Goal: Find specific page/section: Find specific page/section

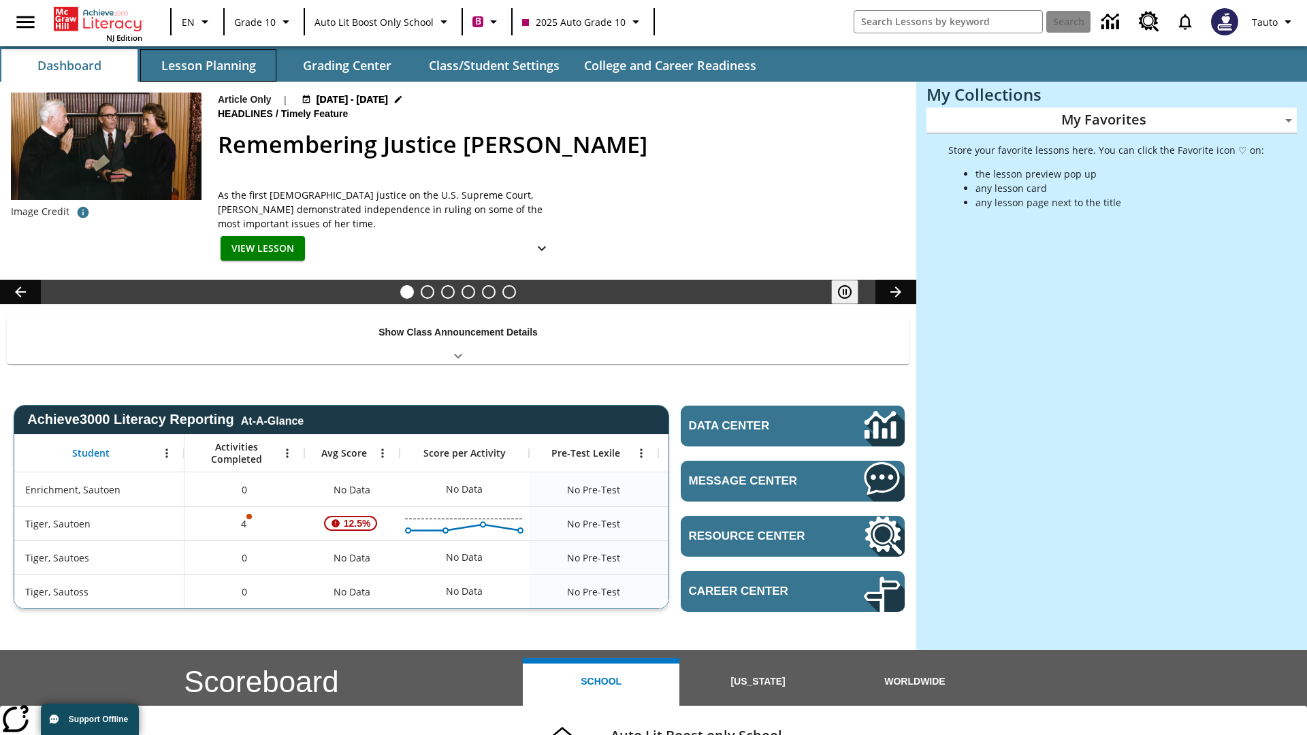
click at [208, 65] on button "Lesson Planning" at bounding box center [208, 65] width 136 height 33
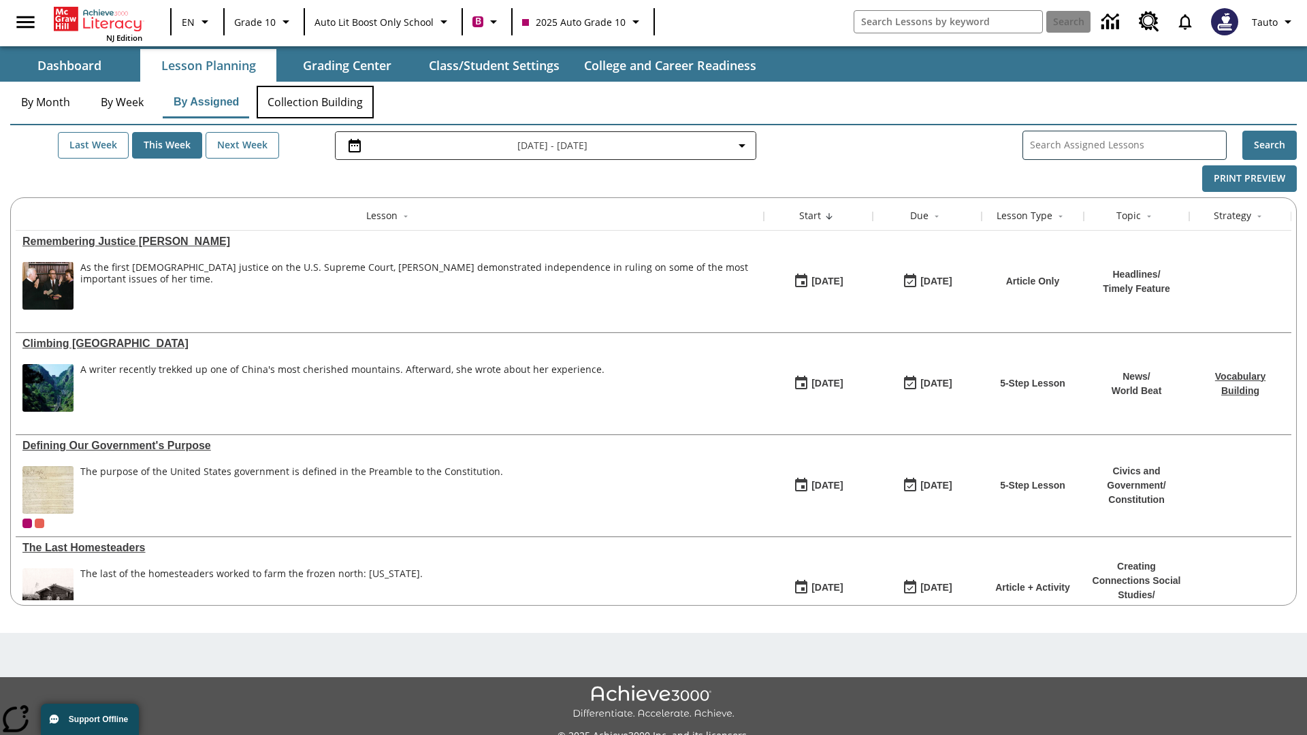
click at [315, 102] on button "Collection Building" at bounding box center [315, 102] width 117 height 33
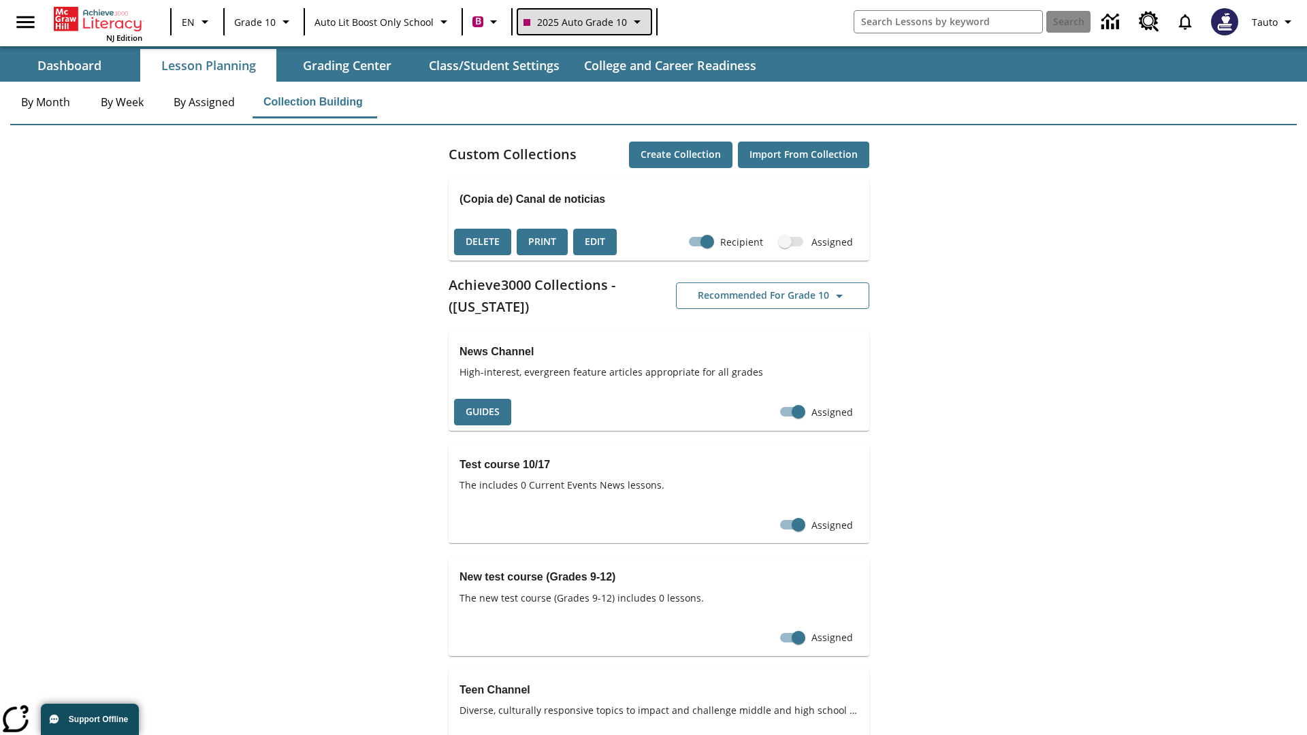
click at [583, 22] on span "2025 Auto Grade 10" at bounding box center [575, 22] width 103 height 14
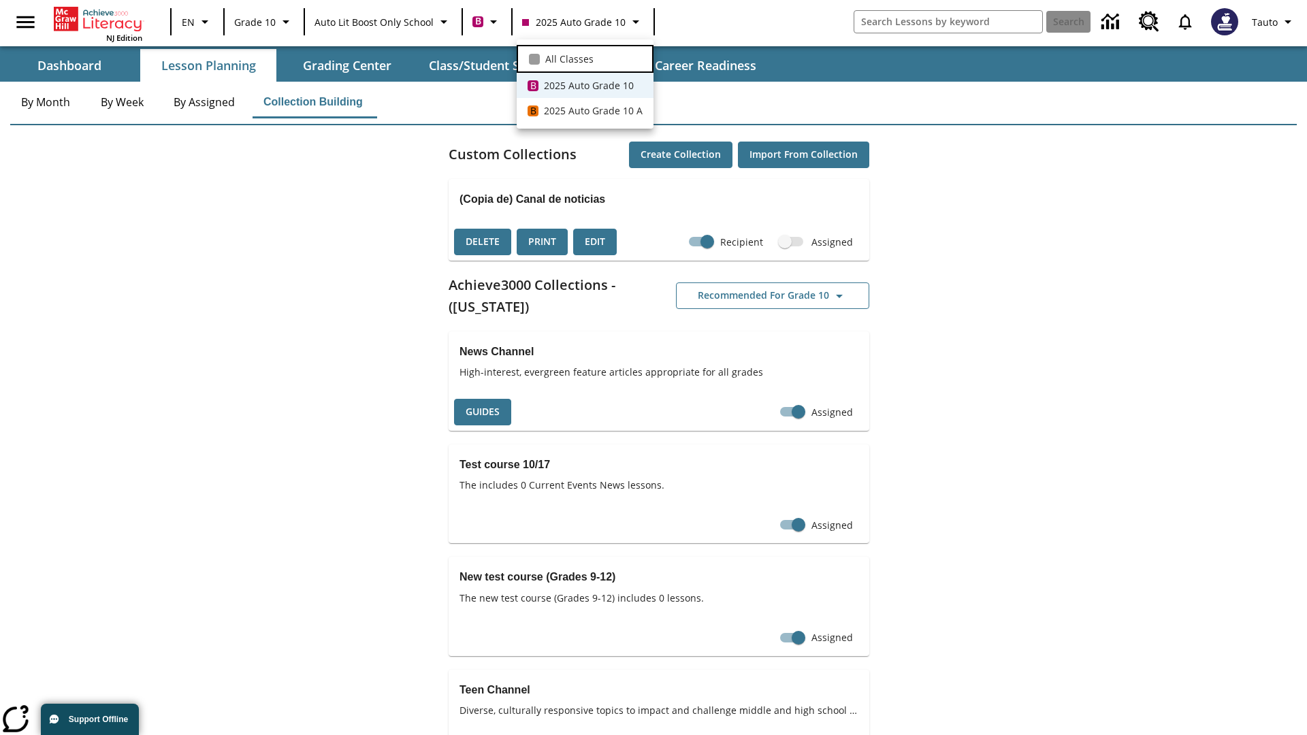
click at [585, 57] on span "All Classes" at bounding box center [569, 59] width 48 height 14
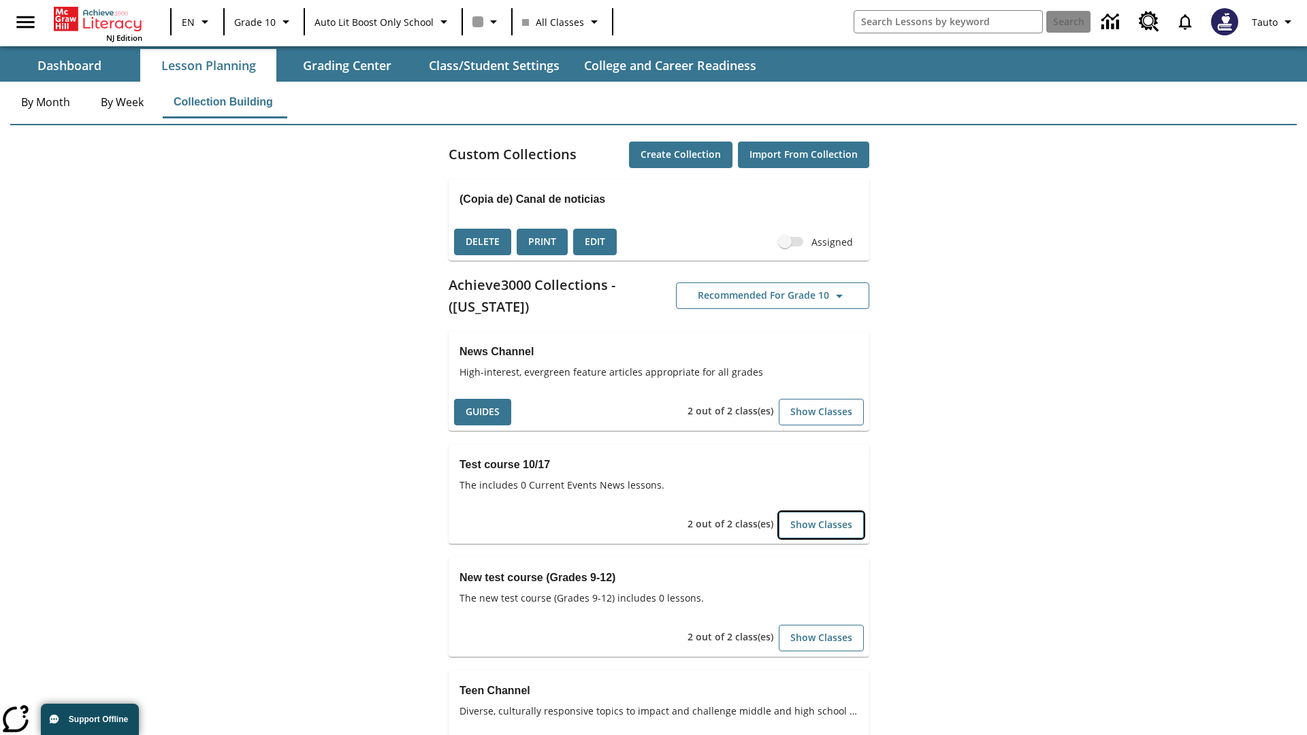
click at [821, 525] on button "Show Classes" at bounding box center [821, 525] width 85 height 27
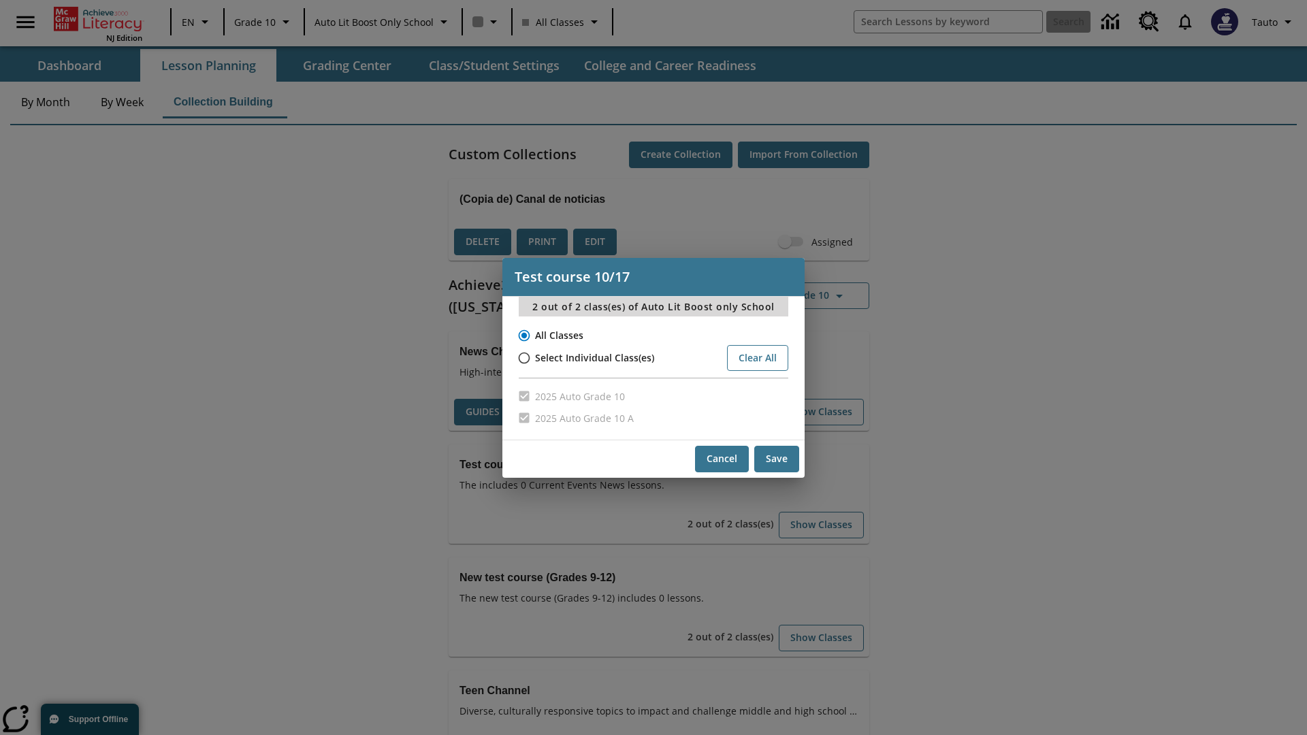
click at [523, 335] on input "All Classes" at bounding box center [523, 335] width 24 height 19
click at [722, 459] on button "Cancel" at bounding box center [722, 459] width 54 height 27
click at [821, 525] on button "Show Classes" at bounding box center [821, 525] width 85 height 27
click at [523, 335] on input "All Classes" at bounding box center [523, 335] width 24 height 19
click at [777, 459] on button "Save" at bounding box center [776, 459] width 45 height 27
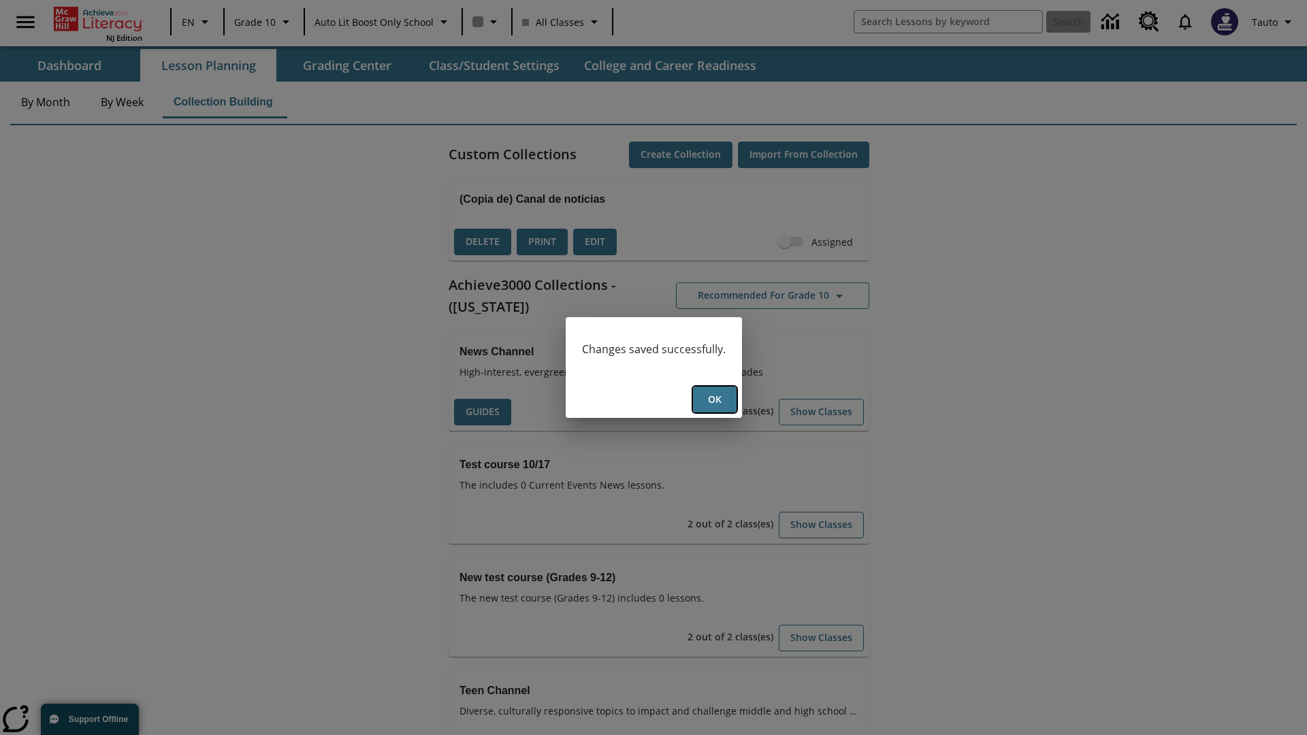
click at [714, 400] on button "Ok" at bounding box center [715, 400] width 44 height 27
